Goal: Transaction & Acquisition: Book appointment/travel/reservation

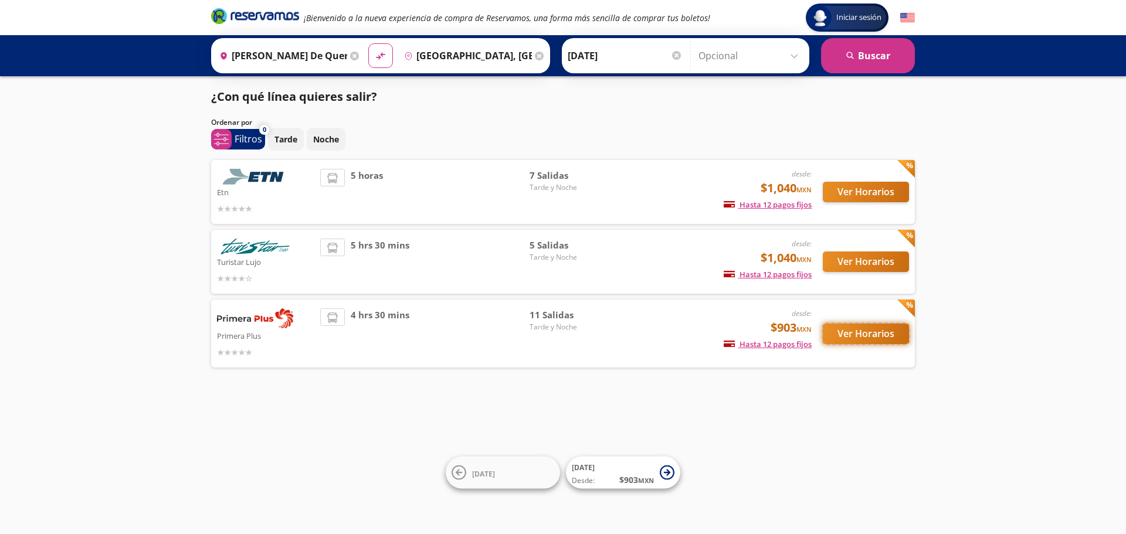
click at [868, 332] on button "Ver Horarios" at bounding box center [866, 334] width 86 height 21
click at [844, 195] on button "Ver Horarios" at bounding box center [866, 192] width 86 height 21
click at [456, 247] on div "5 hrs 30 mins" at bounding box center [424, 262] width 209 height 46
click at [878, 266] on button "Ver Horarios" at bounding box center [866, 262] width 86 height 21
click at [865, 334] on button "Ver Horarios" at bounding box center [866, 334] width 86 height 21
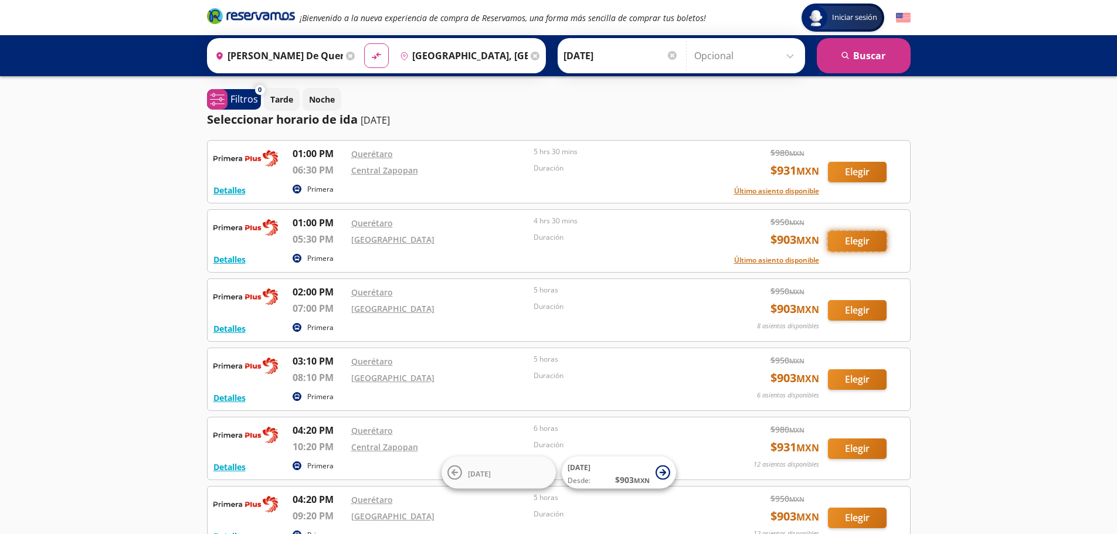
click at [874, 237] on button "Elegir" at bounding box center [857, 241] width 59 height 21
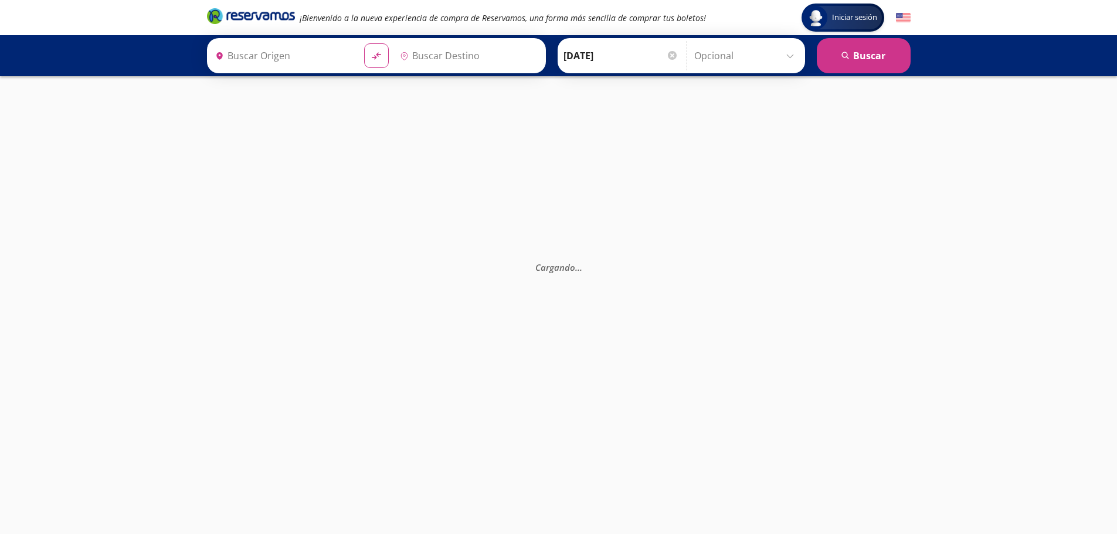
type input "[PERSON_NAME] de Querétaro, [GEOGRAPHIC_DATA]"
type input "[GEOGRAPHIC_DATA], [GEOGRAPHIC_DATA]"
